Goal: Information Seeking & Learning: Learn about a topic

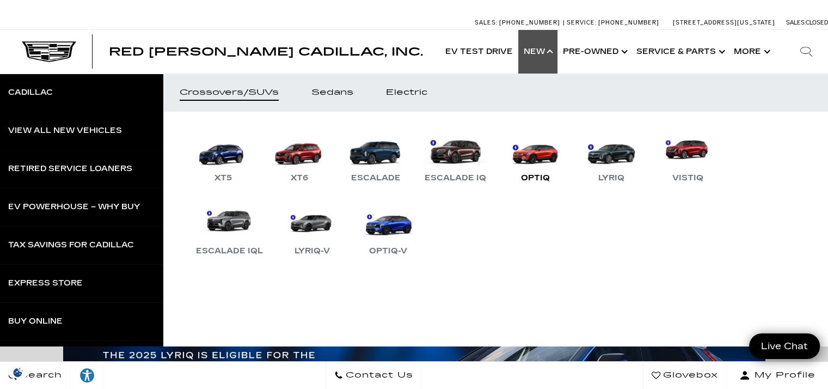
click at [542, 161] on link "OPTIQ" at bounding box center [535, 156] width 65 height 57
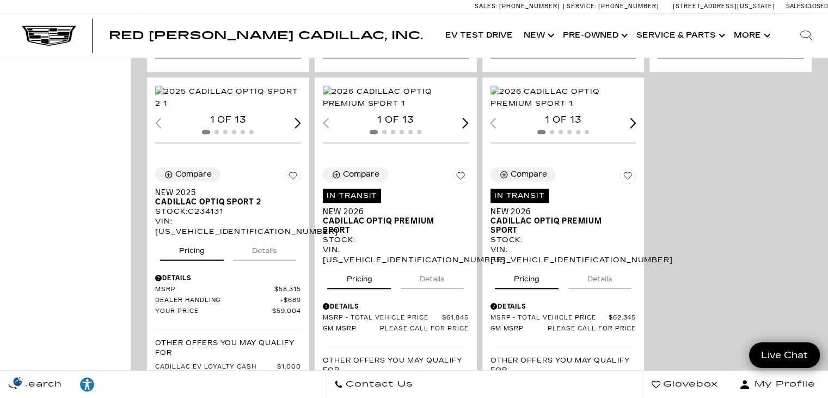
scroll to position [1143, 0]
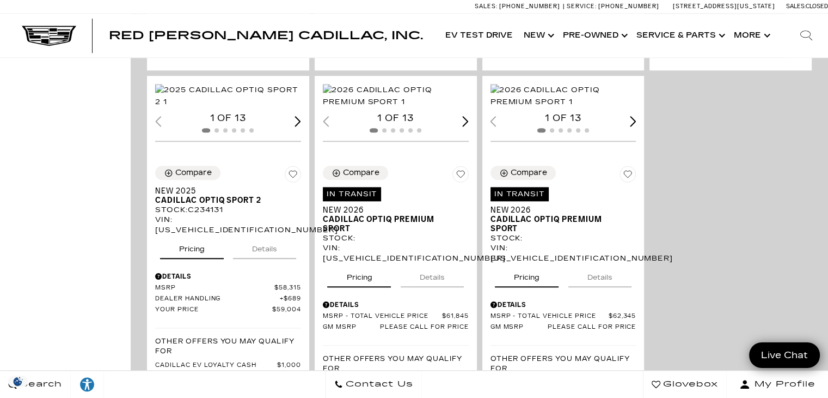
click at [420, 108] on img "1 / 2" at bounding box center [397, 96] width 148 height 24
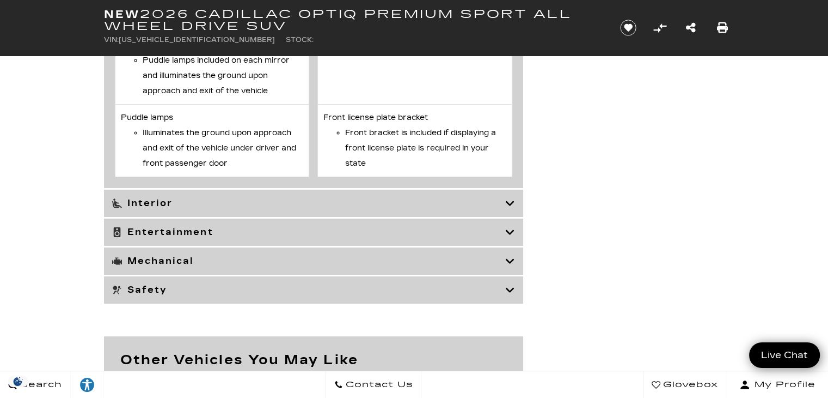
scroll to position [3769, 0]
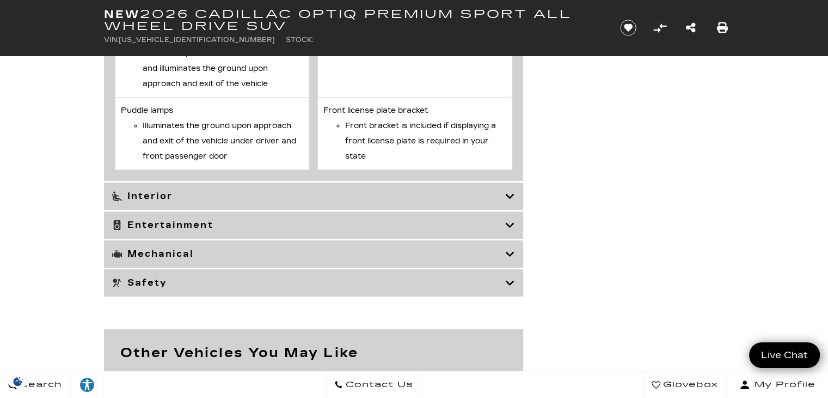
click at [521, 267] on div "Mechanical" at bounding box center [313, 253] width 419 height 27
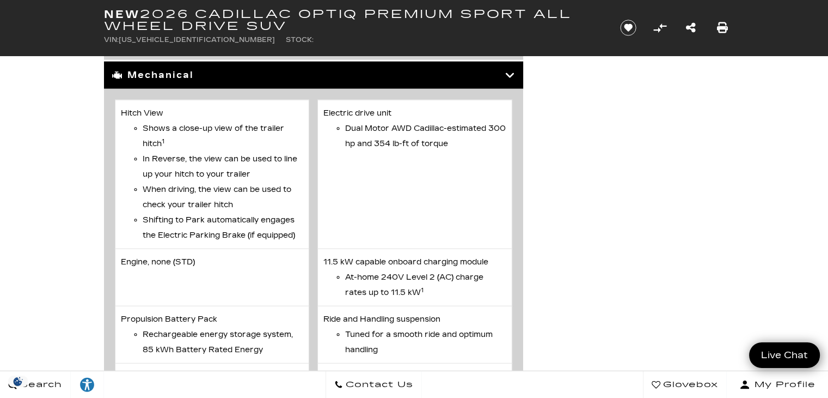
scroll to position [2824, 0]
